Goal: Task Accomplishment & Management: Use online tool/utility

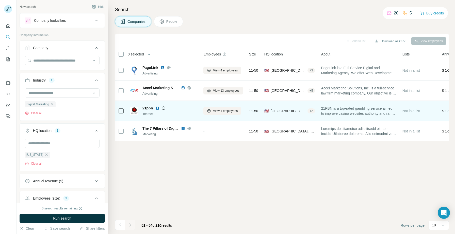
scroll to position [313, 0]
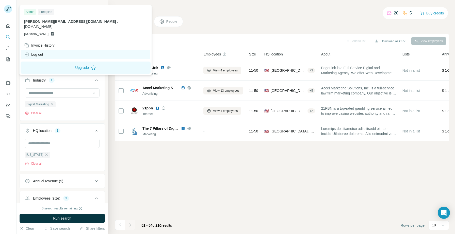
click at [41, 53] on div "Log out" at bounding box center [85, 54] width 129 height 9
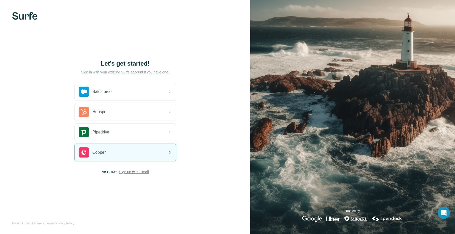
click at [133, 173] on span "Sign up with Gmail" at bounding box center [134, 172] width 30 height 5
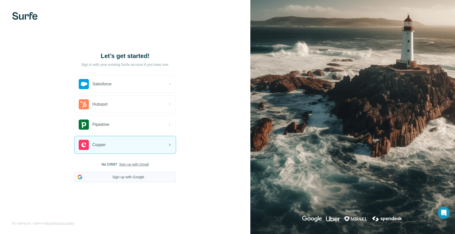
click at [147, 179] on button "Sign up with Google" at bounding box center [124, 177] width 101 height 10
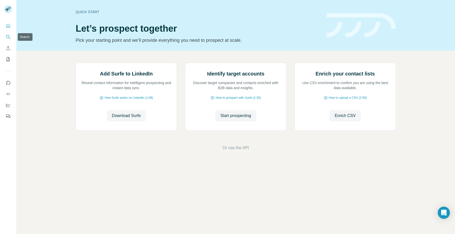
click at [7, 37] on icon "Search" at bounding box center [8, 37] width 5 height 5
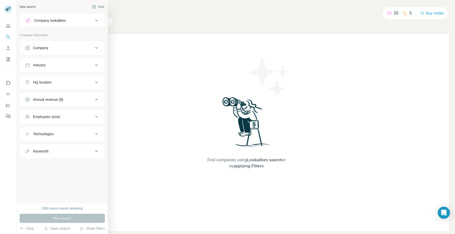
click at [62, 71] on div "Industry" at bounding box center [62, 65] width 85 height 15
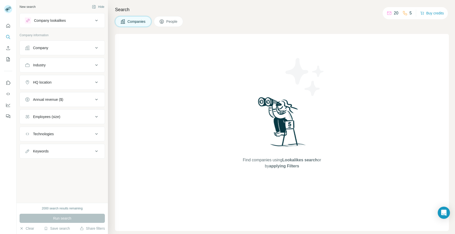
drag, startPoint x: 62, startPoint y: 68, endPoint x: 143, endPoint y: 63, distance: 80.6
click at [62, 68] on button "Industry" at bounding box center [62, 65] width 85 height 12
click at [55, 77] on input at bounding box center [59, 78] width 63 height 6
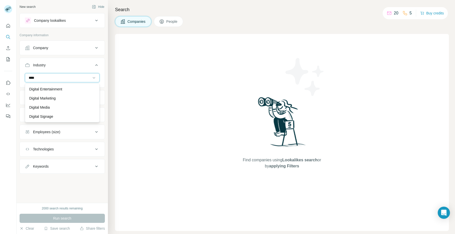
type input "****"
click at [59, 98] on div "Digital Marketing" at bounding box center [62, 98] width 66 height 5
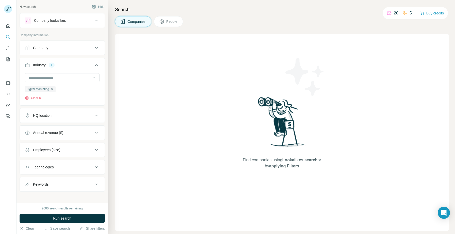
click at [55, 188] on button "Keywords" at bounding box center [62, 185] width 85 height 12
click at [62, 200] on input "text" at bounding box center [57, 197] width 64 height 9
type input "***"
click at [68, 116] on div "HQ location" at bounding box center [59, 115] width 68 height 5
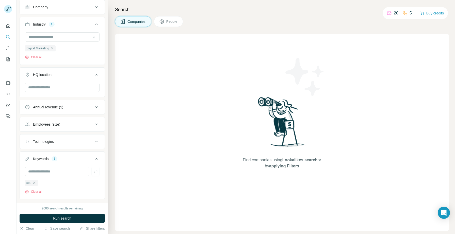
scroll to position [52, 0]
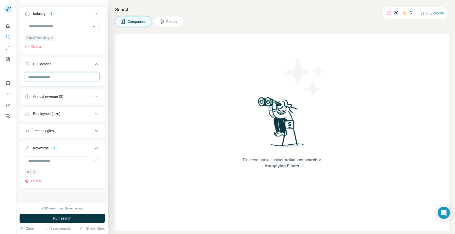
click at [58, 76] on input "text" at bounding box center [62, 76] width 75 height 9
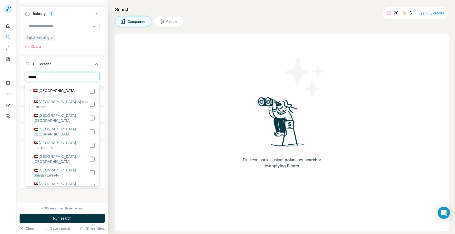
type input "******"
